Goal: Find contact information: Find contact information

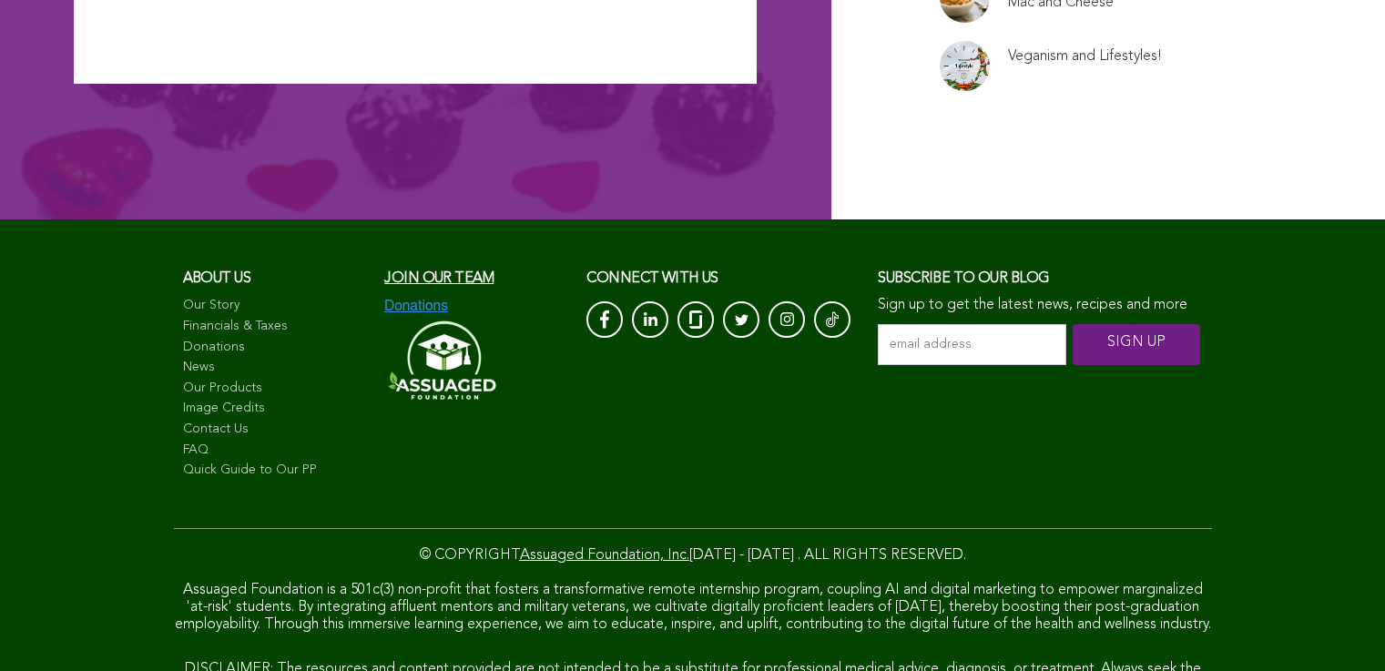
click at [183, 439] on link "Contact Us" at bounding box center [275, 430] width 184 height 18
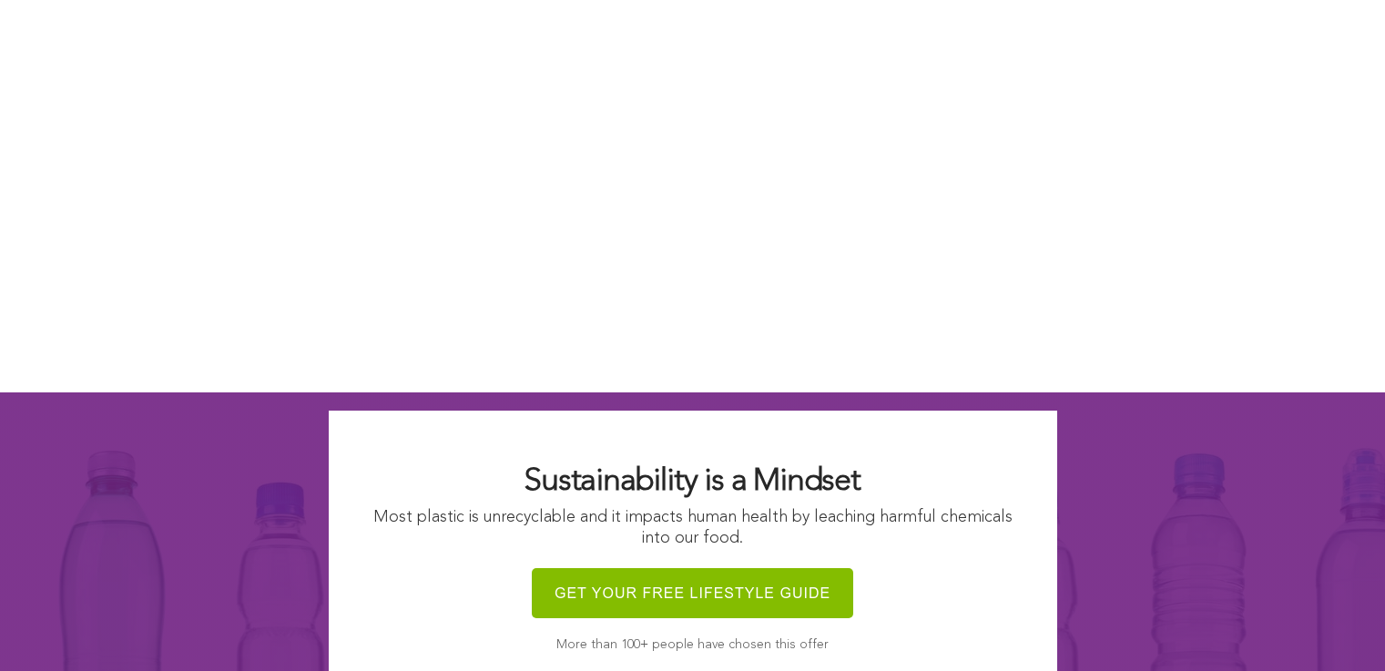
scroll to position [1860, 0]
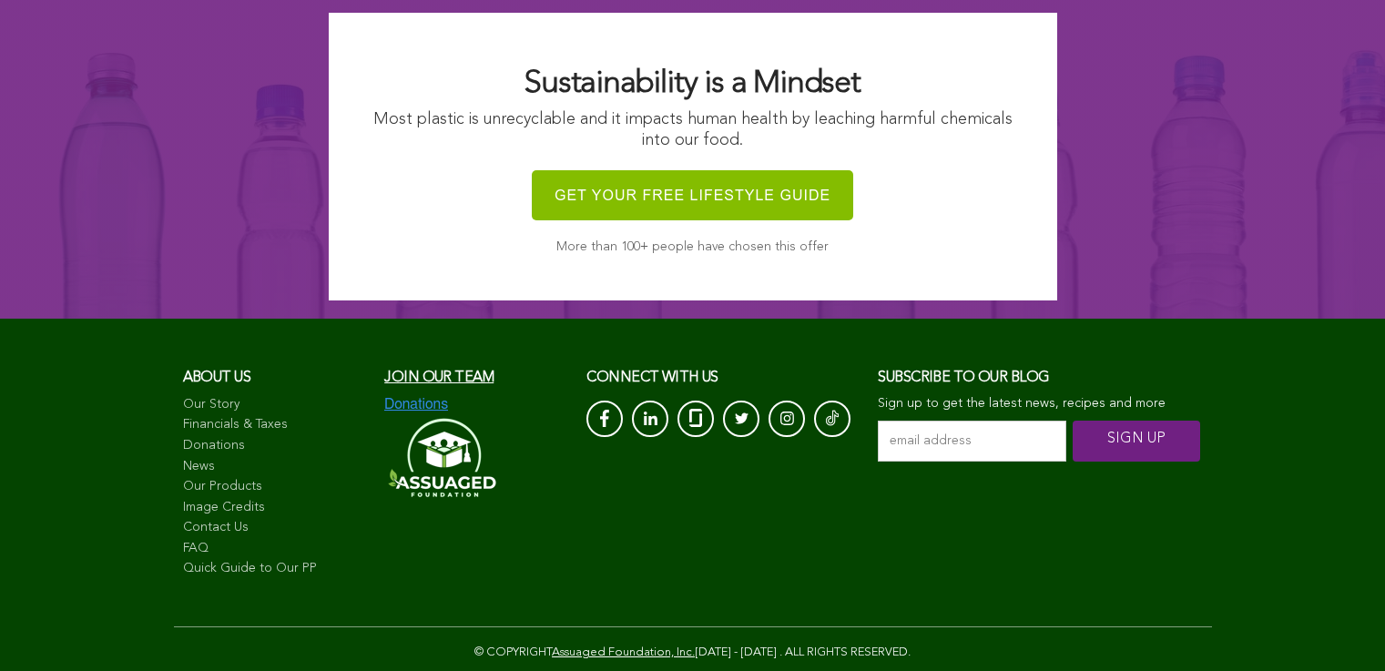
click at [183, 434] on link "Financials & Taxes" at bounding box center [275, 425] width 184 height 18
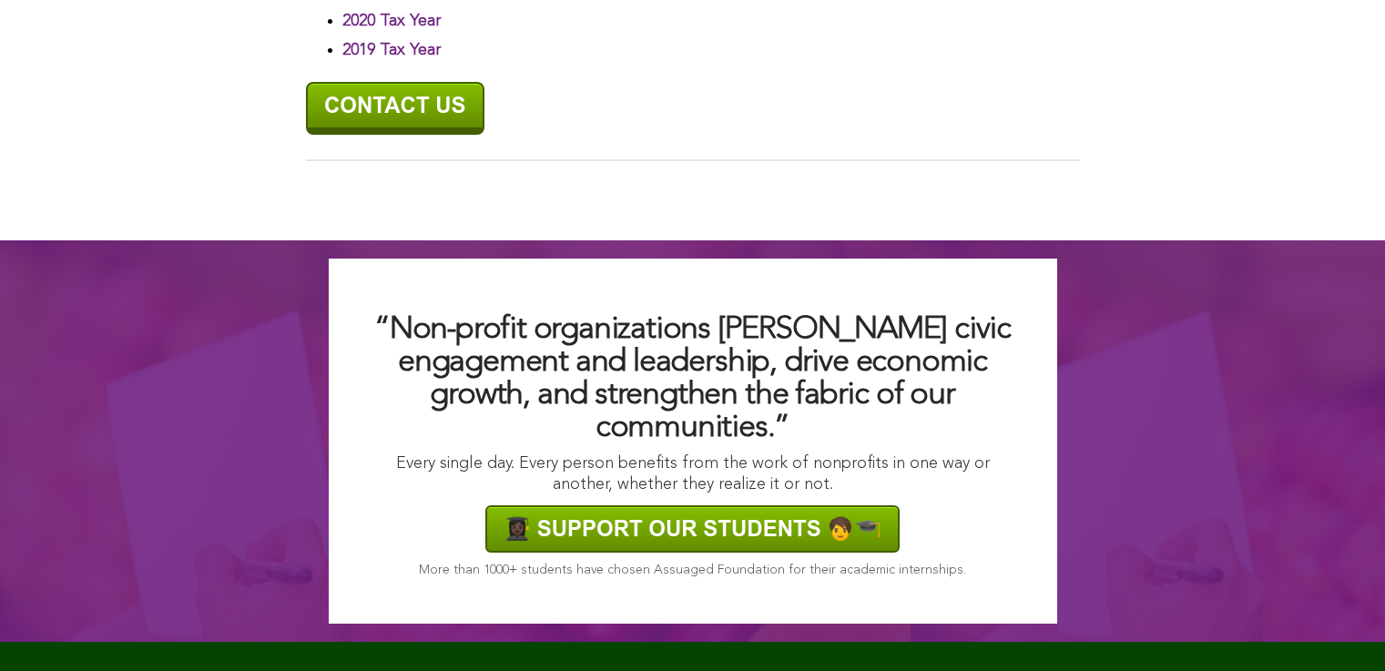
scroll to position [1280, 0]
